Goal: Task Accomplishment & Management: Manage account settings

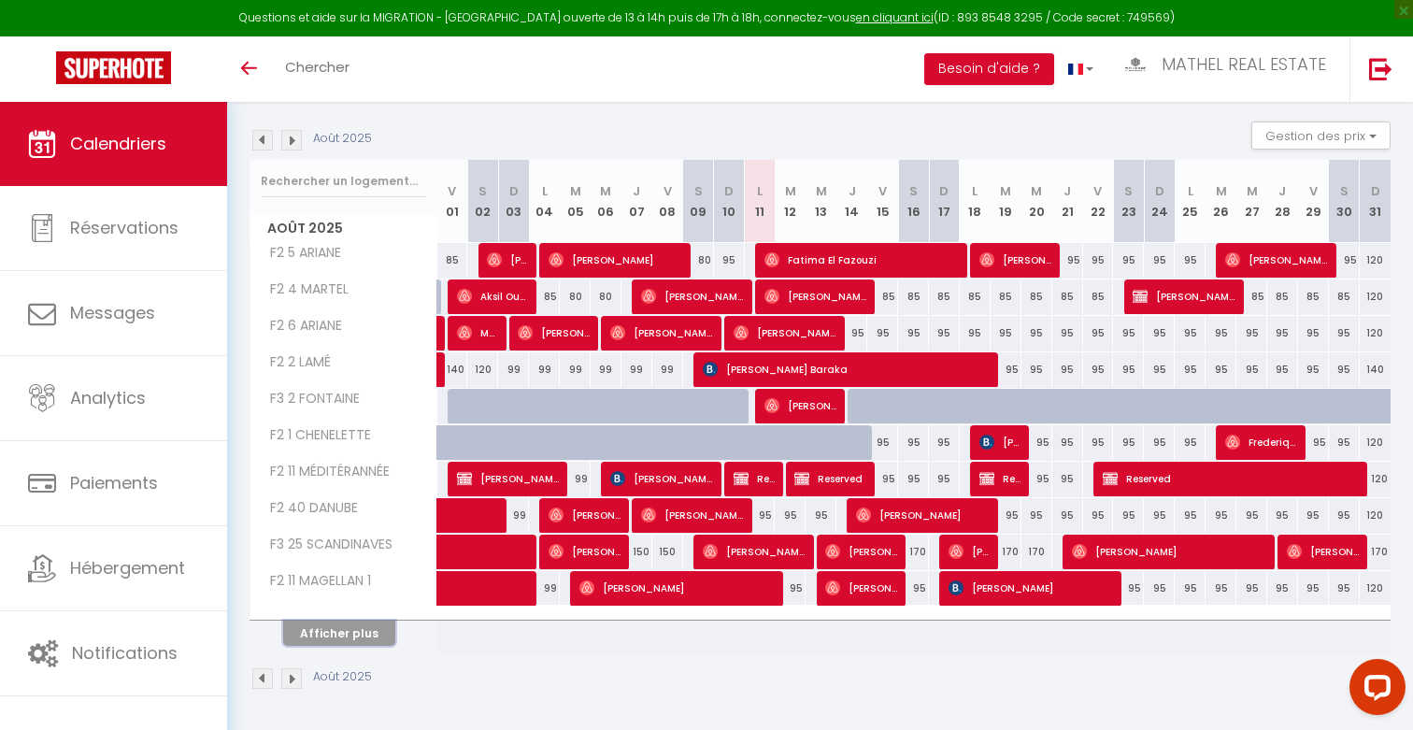
click at [353, 631] on button "Afficher plus" at bounding box center [339, 633] width 112 height 25
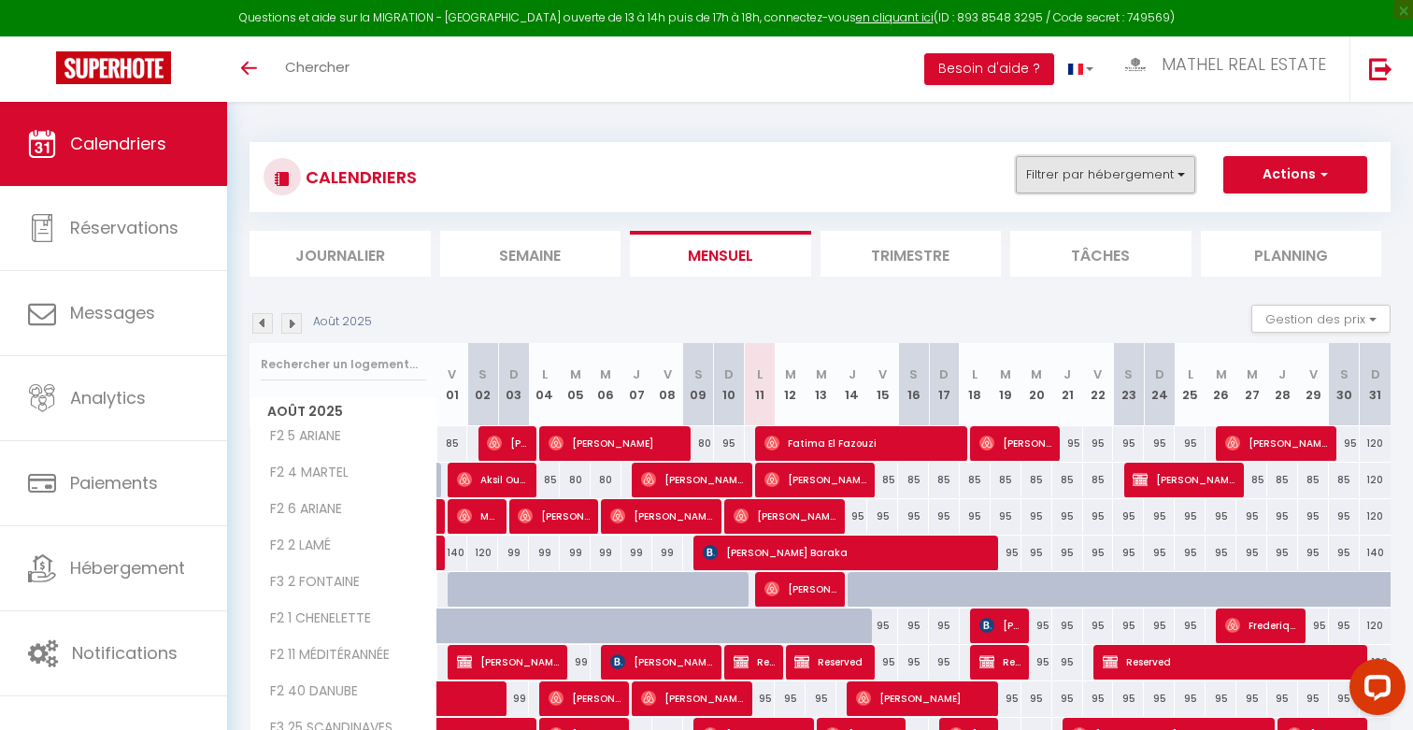
click at [1066, 173] on button "Filtrer par hébergement" at bounding box center [1105, 174] width 179 height 37
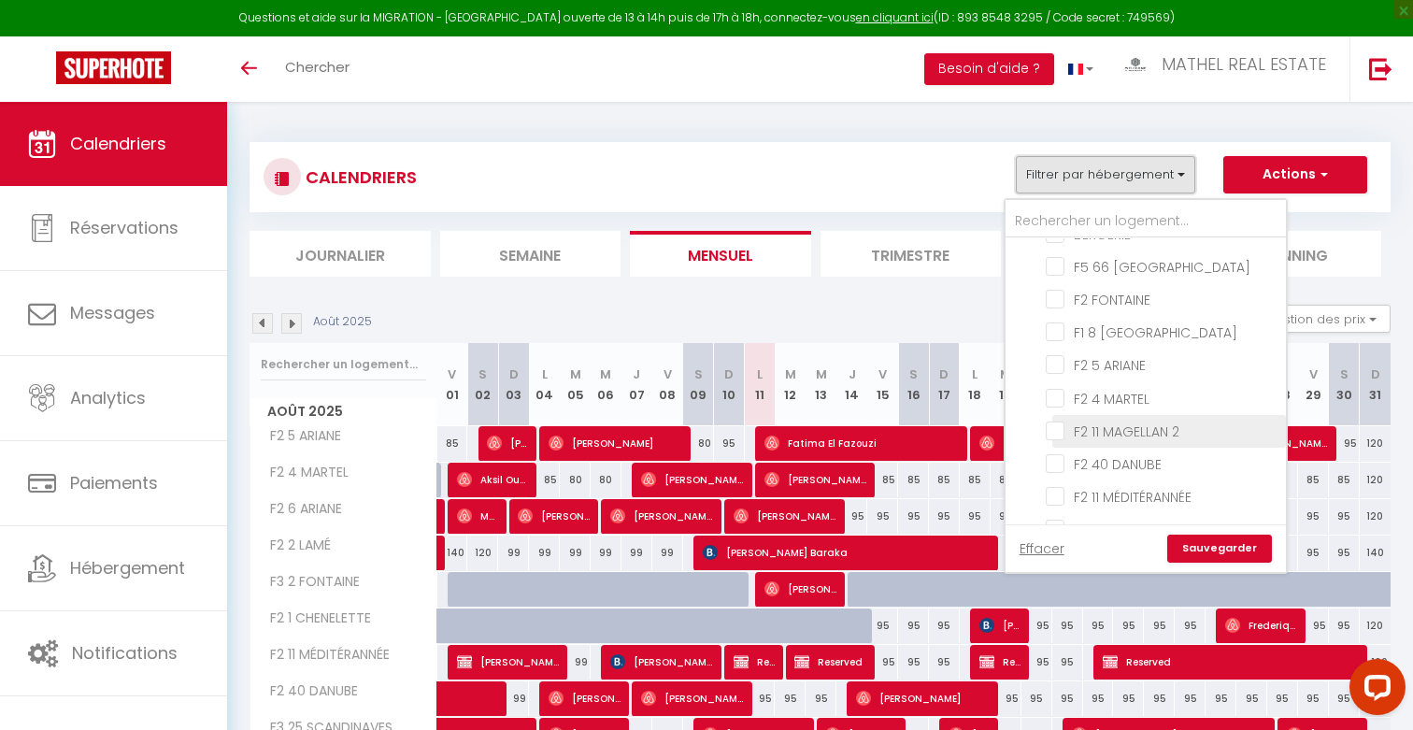
scroll to position [155, 0]
click at [1125, 449] on input "F2 40 DANUBE" at bounding box center [1163, 458] width 234 height 19
checkbox input "true"
checkbox input "false"
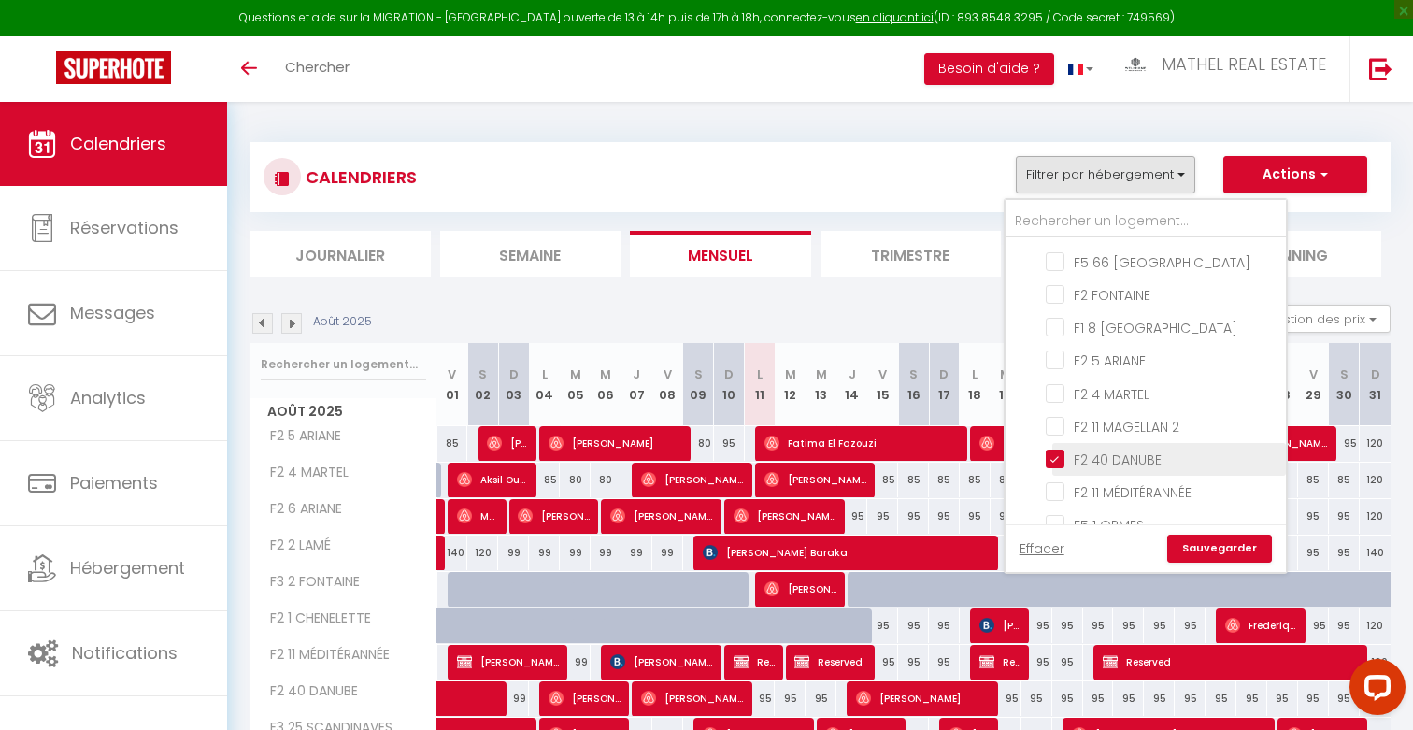
checkbox input "false"
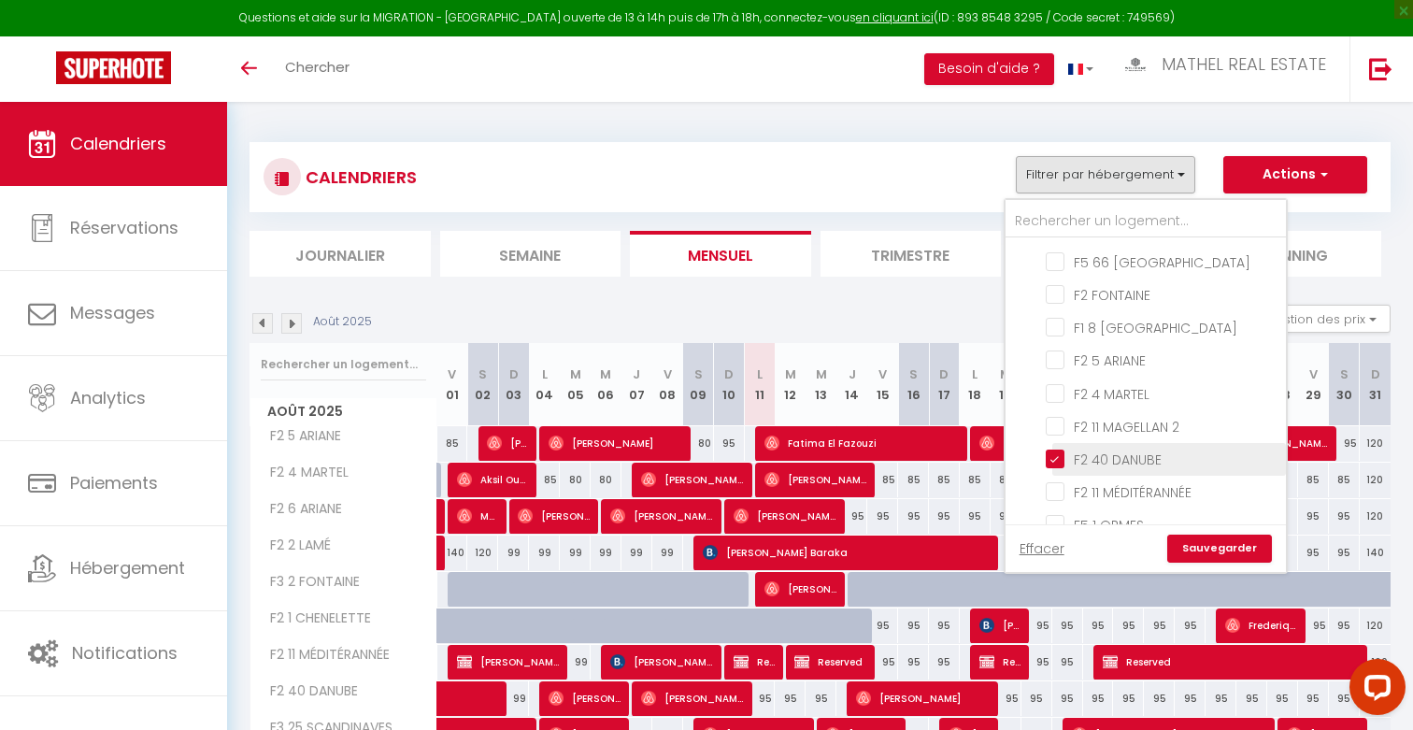
checkbox input "false"
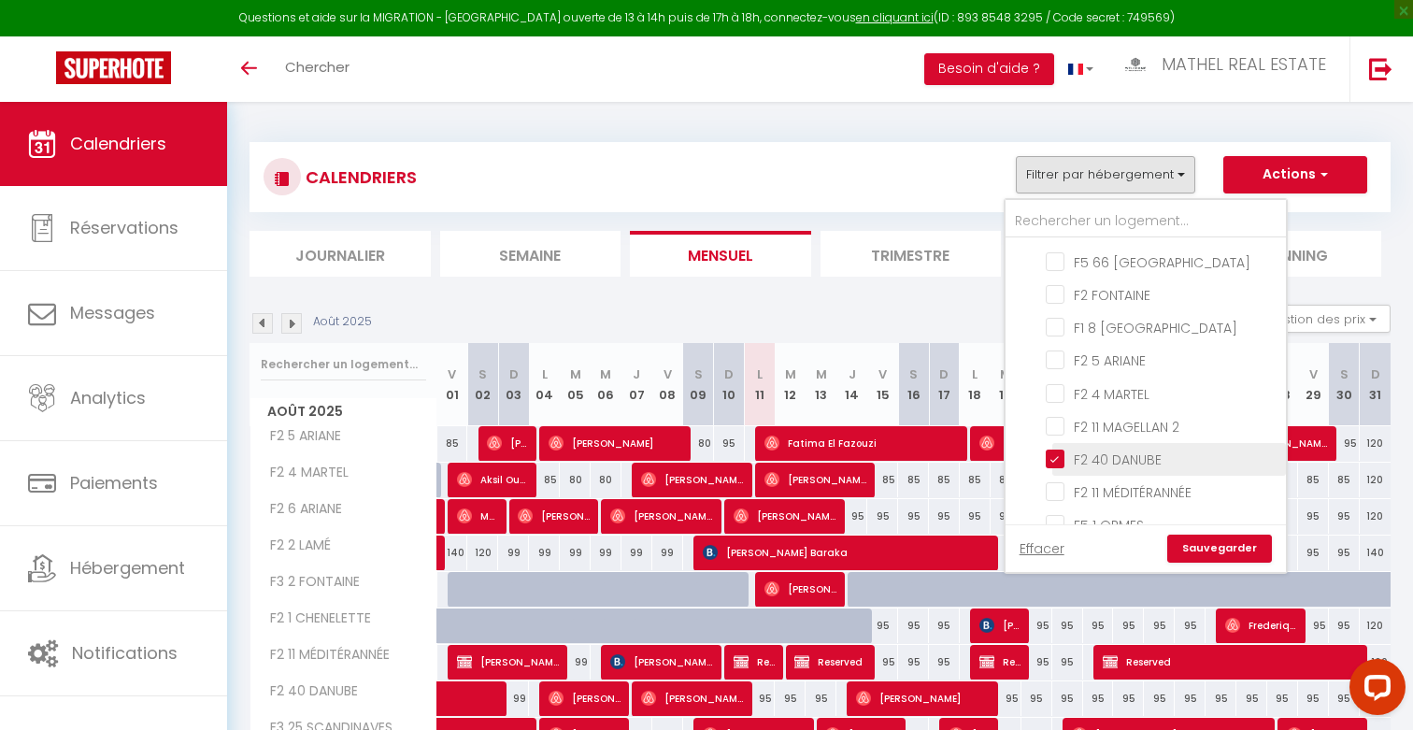
checkbox input "false"
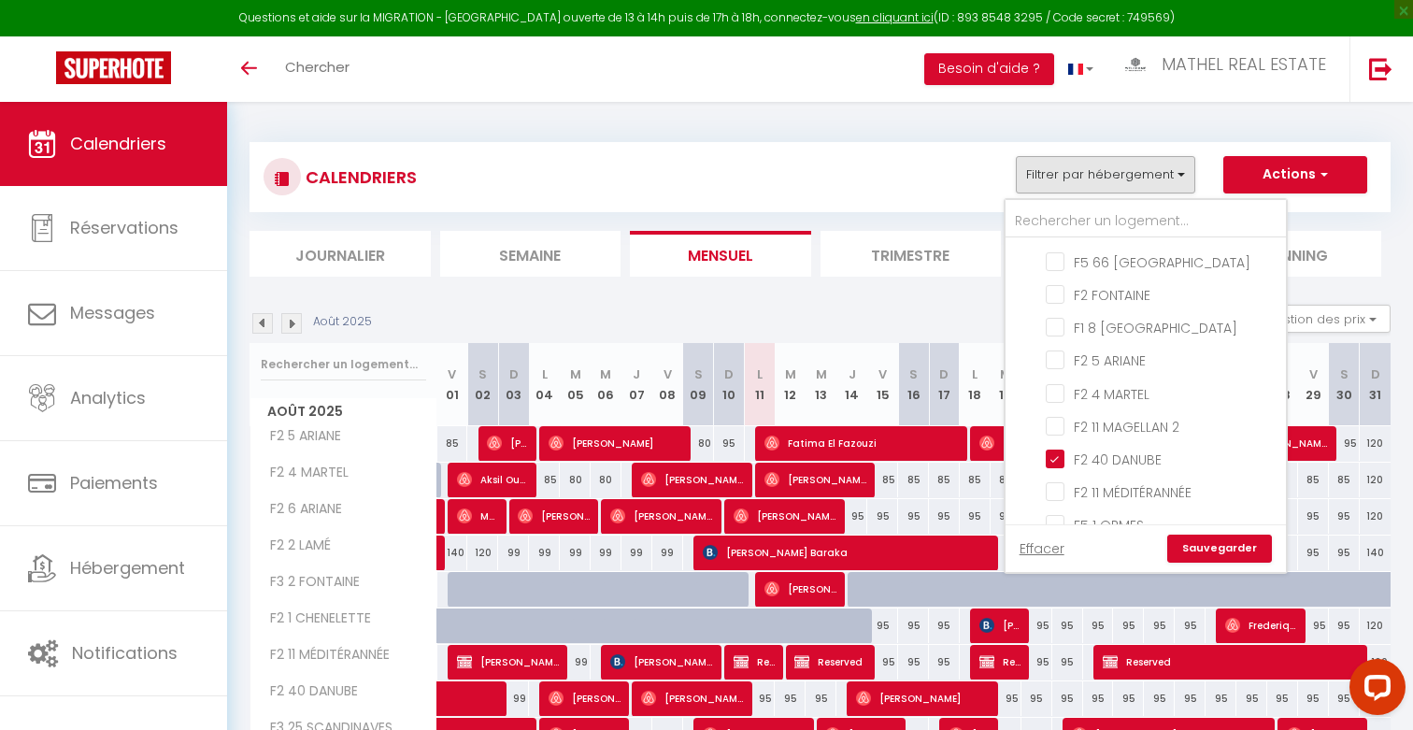
click at [1194, 536] on link "Sauvegarder" at bounding box center [1219, 549] width 105 height 28
